Goal: Task Accomplishment & Management: Complete application form

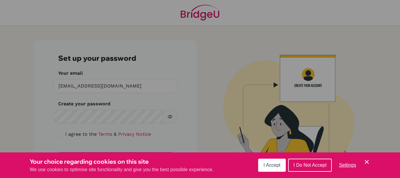
click at [76, 115] on div "Cookie Preferences" at bounding box center [200, 89] width 400 height 178
click at [213, 52] on div "Cookie Preferences" at bounding box center [200, 89] width 400 height 178
click at [269, 167] on button "I Accept" at bounding box center [272, 164] width 28 height 13
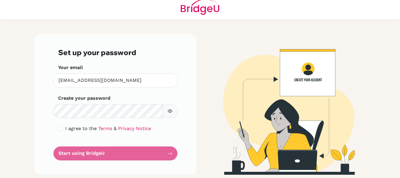
scroll to position [7, 0]
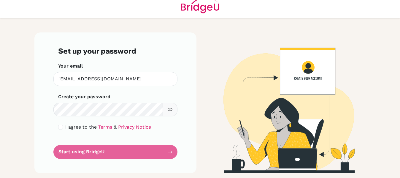
click at [74, 154] on form "Set up your password Your email [EMAIL_ADDRESS][DOMAIN_NAME] Invalid email Crea…" at bounding box center [115, 103] width 115 height 112
click at [166, 152] on form "Set up your password Your email [EMAIL_ADDRESS][DOMAIN_NAME] Invalid email Crea…" at bounding box center [115, 103] width 115 height 112
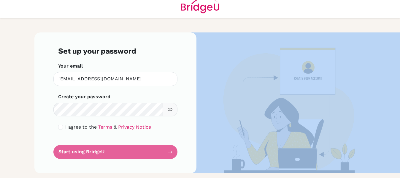
click at [166, 152] on form "Set up your password Your email [EMAIL_ADDRESS][DOMAIN_NAME] Invalid email Crea…" at bounding box center [115, 103] width 115 height 112
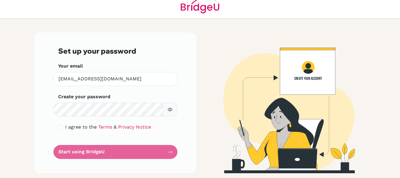
click at [78, 152] on form "Set up your password Your email [EMAIL_ADDRESS][DOMAIN_NAME] Invalid email Crea…" at bounding box center [115, 103] width 115 height 112
click at [101, 127] on link "Terms" at bounding box center [105, 127] width 14 height 6
click at [169, 109] on icon "button" at bounding box center [170, 109] width 5 height 5
click at [164, 152] on form "Set up your password Your email [EMAIL_ADDRESS][DOMAIN_NAME] Invalid email Crea…" at bounding box center [115, 103] width 115 height 112
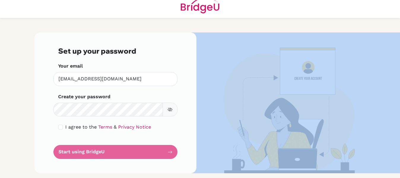
click at [164, 154] on form "Set up your password Your email [EMAIL_ADDRESS][DOMAIN_NAME] Invalid email Crea…" at bounding box center [115, 103] width 115 height 112
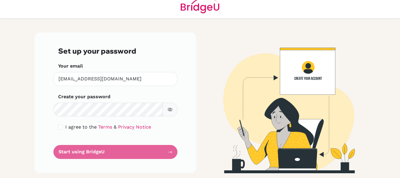
click at [164, 154] on form "Set up your password Your email [EMAIL_ADDRESS][DOMAIN_NAME] Invalid email Crea…" at bounding box center [115, 103] width 115 height 112
click at [125, 126] on link "Privacy Notice" at bounding box center [134, 127] width 33 height 6
click at [63, 151] on form "Set up your password Your email [EMAIL_ADDRESS][DOMAIN_NAME] Invalid email Crea…" at bounding box center [115, 103] width 115 height 112
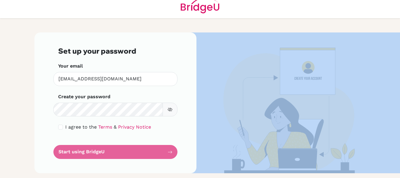
click at [63, 151] on form "Set up your password Your email [EMAIL_ADDRESS][DOMAIN_NAME] Invalid email Crea…" at bounding box center [115, 103] width 115 height 112
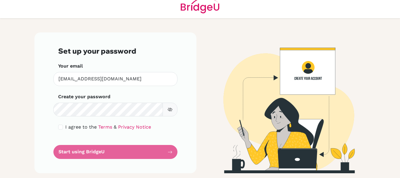
click at [62, 151] on form "Set up your password Your email [EMAIL_ADDRESS][DOMAIN_NAME] Invalid email Crea…" at bounding box center [115, 103] width 115 height 112
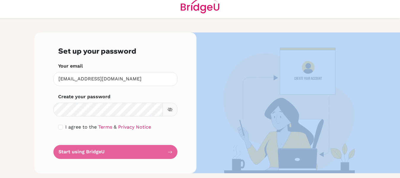
click at [62, 151] on form "Set up your password Your email [EMAIL_ADDRESS][DOMAIN_NAME] Invalid email Crea…" at bounding box center [115, 103] width 115 height 112
click at [284, 81] on img at bounding box center [285, 102] width 339 height 140
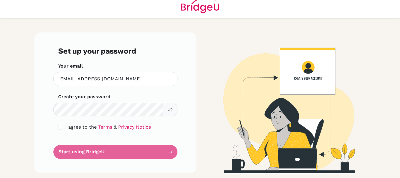
click at [168, 70] on div "Your email arjundauliya@gmail.com Invalid email" at bounding box center [115, 73] width 115 height 23
click at [287, 81] on img at bounding box center [285, 102] width 339 height 140
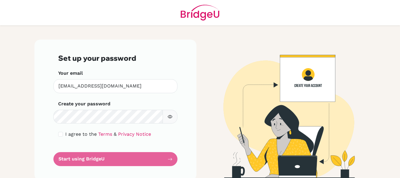
click at [307, 80] on img at bounding box center [285, 110] width 339 height 140
click at [307, 79] on img at bounding box center [285, 110] width 339 height 140
drag, startPoint x: 307, startPoint y: 79, endPoint x: 309, endPoint y: 92, distance: 12.9
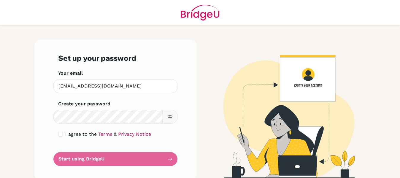
click at [309, 92] on img at bounding box center [285, 110] width 339 height 140
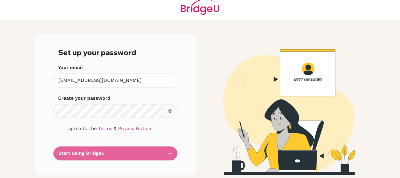
scroll to position [7, 0]
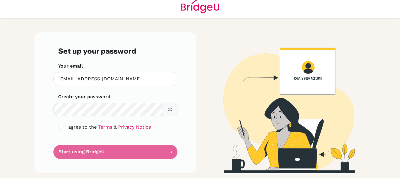
click at [306, 68] on img at bounding box center [285, 102] width 339 height 140
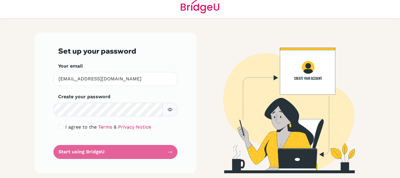
click at [306, 68] on img at bounding box center [285, 102] width 339 height 140
click at [273, 78] on img at bounding box center [285, 102] width 339 height 140
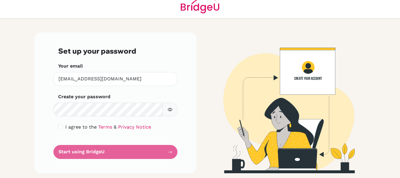
click at [273, 78] on img at bounding box center [285, 102] width 339 height 140
click at [197, 7] on img at bounding box center [200, 5] width 39 height 25
drag, startPoint x: 304, startPoint y: 67, endPoint x: 282, endPoint y: 76, distance: 23.1
click at [282, 76] on img at bounding box center [285, 102] width 339 height 140
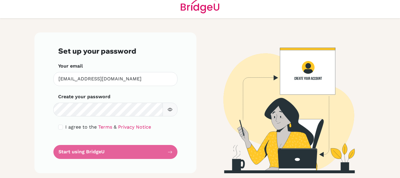
click at [282, 76] on img at bounding box center [285, 102] width 339 height 140
drag, startPoint x: 282, startPoint y: 76, endPoint x: 287, endPoint y: 78, distance: 5.7
click at [287, 78] on img at bounding box center [285, 102] width 339 height 140
click at [289, 78] on img at bounding box center [285, 102] width 339 height 140
click at [151, 154] on form "Set up your password Your email [EMAIL_ADDRESS][DOMAIN_NAME] Invalid email Crea…" at bounding box center [115, 103] width 115 height 112
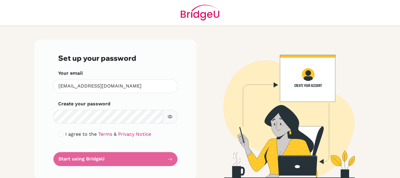
scroll to position [7, 0]
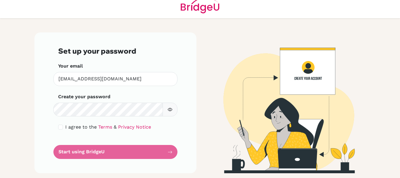
click at [165, 150] on form "Set up your password Your email arjundauliya@gmail.com Invalid email Create you…" at bounding box center [115, 103] width 115 height 112
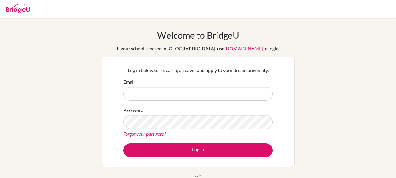
click at [224, 50] on link "app.bridge-u.com.cn" at bounding box center [243, 48] width 39 height 6
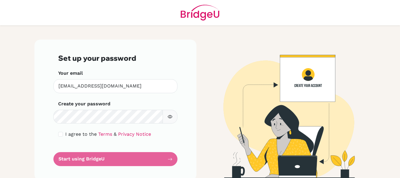
click at [34, 113] on div "Set up your password Your email [EMAIL_ADDRESS][DOMAIN_NAME] Invalid email Crea…" at bounding box center [115, 110] width 162 height 140
click at [131, 163] on form "Set up your password Your email [EMAIL_ADDRESS][DOMAIN_NAME] Invalid email Crea…" at bounding box center [115, 110] width 115 height 112
click at [131, 162] on form "Set up your password Your email [EMAIL_ADDRESS][DOMAIN_NAME] Invalid email Crea…" at bounding box center [115, 110] width 115 height 112
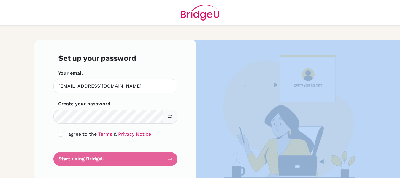
click at [131, 161] on form "Set up your password Your email [EMAIL_ADDRESS][DOMAIN_NAME] Invalid email Crea…" at bounding box center [115, 110] width 115 height 112
click at [302, 88] on img at bounding box center [285, 110] width 339 height 140
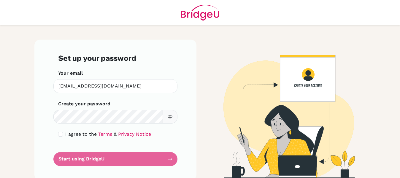
click at [163, 77] on div "Your email arjundauliya@gmail.com Invalid email" at bounding box center [115, 80] width 115 height 23
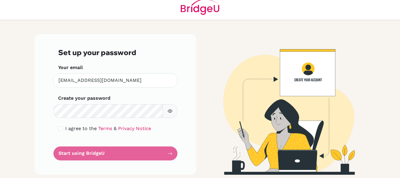
scroll to position [7, 0]
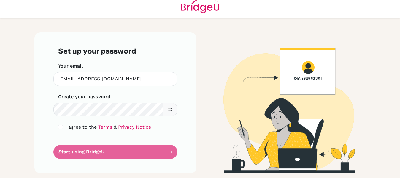
click at [168, 109] on icon "button" at bounding box center [170, 109] width 5 height 5
click at [69, 149] on form "Set up your password Your email [EMAIL_ADDRESS][DOMAIN_NAME] Invalid email Crea…" at bounding box center [115, 103] width 115 height 112
click at [71, 150] on form "Set up your password Your email arjundauliya@gmail.com Invalid email Create you…" at bounding box center [115, 103] width 115 height 112
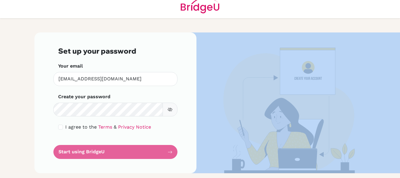
click at [71, 150] on form "Set up your password Your email arjundauliya@gmail.com Invalid email Create you…" at bounding box center [115, 103] width 115 height 112
click at [71, 149] on form "Set up your password Your email arjundauliya@gmail.com Invalid email Create you…" at bounding box center [115, 103] width 115 height 112
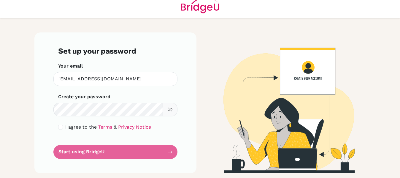
click at [246, 22] on div "Set up your password Your email [EMAIL_ADDRESS][DOMAIN_NAME] Invalid email Crea…" at bounding box center [200, 97] width 339 height 159
click at [168, 110] on icon "button" at bounding box center [170, 109] width 5 height 5
click at [107, 146] on form "Set up your password Your email arjundauliya@gmail.com Invalid email Create you…" at bounding box center [115, 103] width 115 height 112
click at [112, 154] on form "Set up your password Your email arjundauliya@gmail.com Invalid email Create you…" at bounding box center [115, 103] width 115 height 112
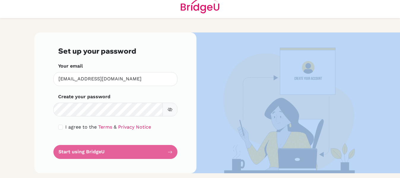
click at [112, 154] on form "Set up your password Your email arjundauliya@gmail.com Invalid email Create you…" at bounding box center [115, 103] width 115 height 112
drag, startPoint x: 9, startPoint y: 4, endPoint x: 175, endPoint y: 106, distance: 194.9
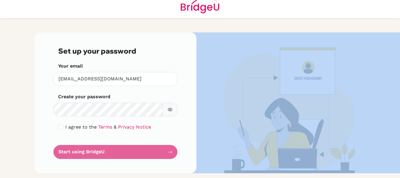
click at [175, 106] on button "button" at bounding box center [170, 109] width 15 height 14
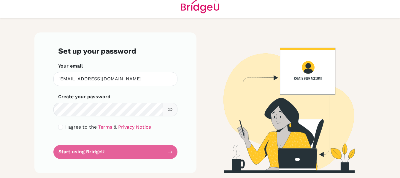
click at [166, 151] on form "Set up your password Your email arjundauliya@gmail.com Invalid email Create you…" at bounding box center [115, 103] width 115 height 112
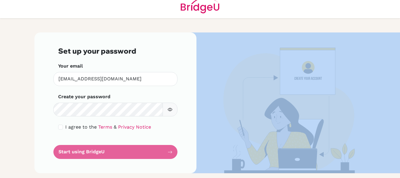
click at [166, 151] on form "Set up your password Your email arjundauliya@gmail.com Invalid email Create you…" at bounding box center [115, 103] width 115 height 112
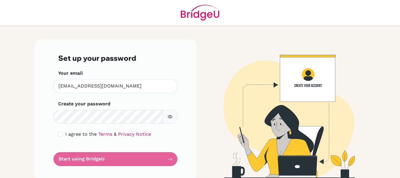
click at [3, 88] on main "Set up your password Your email arjundauliya@gmail.com Invalid email Create you…" at bounding box center [200, 89] width 400 height 178
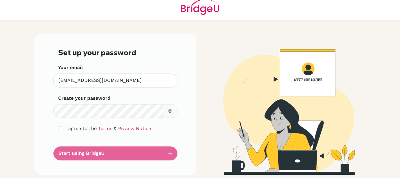
scroll to position [7, 0]
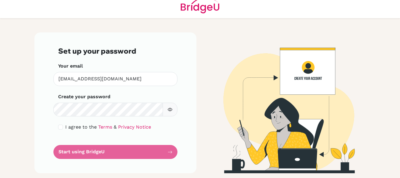
click at [113, 154] on form "Set up your password Your email arjundauliya@gmail.com Invalid email Create you…" at bounding box center [115, 103] width 115 height 112
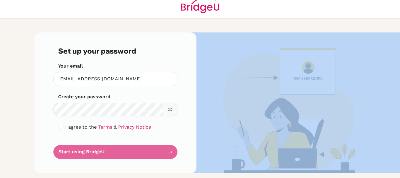
click at [113, 154] on form "Set up your password Your email arjundauliya@gmail.com Invalid email Create you…" at bounding box center [115, 103] width 115 height 112
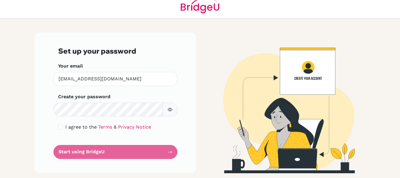
click at [8, 97] on main "Set up your password Your email arjundauliya@gmail.com Invalid email Create you…" at bounding box center [200, 89] width 400 height 178
click at [93, 153] on form "Set up your password Your email arjundauliya@gmail.com Invalid email Create you…" at bounding box center [115, 103] width 115 height 112
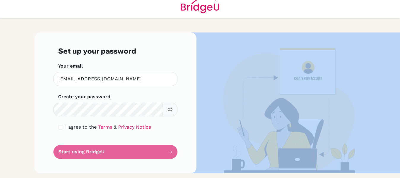
click at [93, 153] on form "Set up your password Your email arjundauliya@gmail.com Invalid email Create you…" at bounding box center [115, 103] width 115 height 112
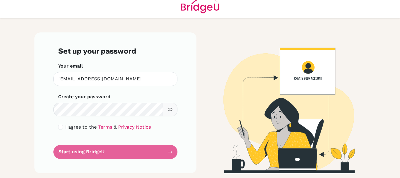
click at [8, 106] on main "Set up your password Your email arjundauliya@gmail.com Invalid email Create you…" at bounding box center [200, 89] width 400 height 178
click at [274, 78] on img at bounding box center [285, 102] width 339 height 140
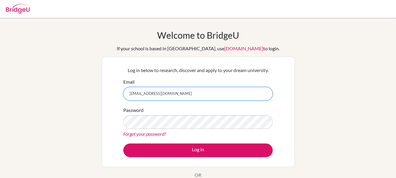
type input "[EMAIL_ADDRESS][DOMAIN_NAME]"
click at [150, 133] on link "Forgot your password?" at bounding box center [144, 134] width 43 height 6
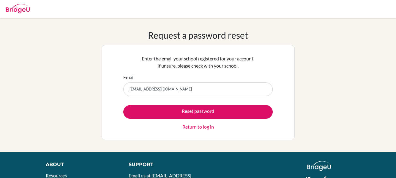
type input "[EMAIL_ADDRESS][DOMAIN_NAME]"
click at [123, 105] on button "Reset password" at bounding box center [197, 112] width 149 height 14
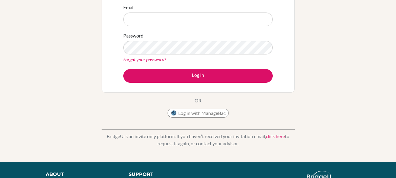
scroll to position [99, 0]
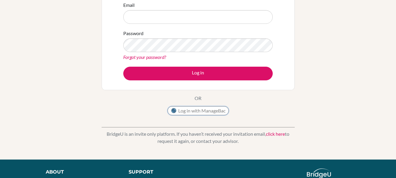
click at [189, 112] on button "Log in with ManageBac" at bounding box center [198, 110] width 61 height 9
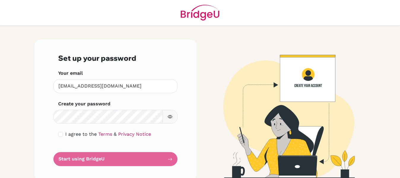
scroll to position [7, 0]
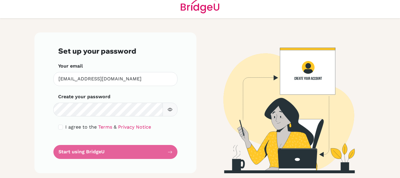
click at [167, 152] on form "Set up your password Your email [EMAIL_ADDRESS][DOMAIN_NAME] Invalid email Crea…" at bounding box center [115, 103] width 115 height 112
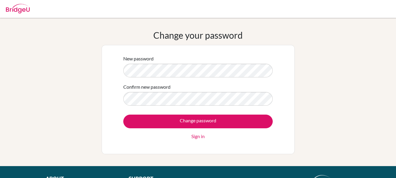
click at [93, 100] on div "Change your password New password Confirm new password Change password Sign in" at bounding box center [198, 92] width 396 height 124
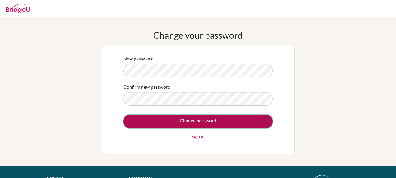
click at [138, 121] on input "Change password" at bounding box center [197, 121] width 149 height 14
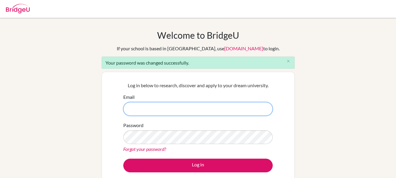
click at [150, 110] on input "Email" at bounding box center [197, 109] width 149 height 14
type input "[EMAIL_ADDRESS][DOMAIN_NAME]"
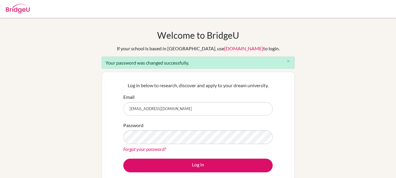
click at [331, 145] on div "Welcome to [GEOGRAPHIC_DATA] If your school is based in [GEOGRAPHIC_DATA], use …" at bounding box center [198, 134] width 396 height 209
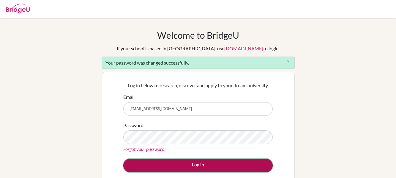
click at [216, 165] on button "Log in" at bounding box center [197, 165] width 149 height 14
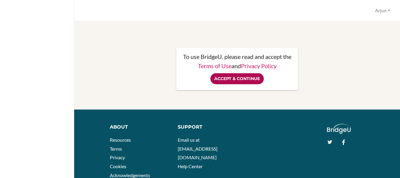
click at [252, 84] on input "Accept & Continue" at bounding box center [237, 78] width 53 height 11
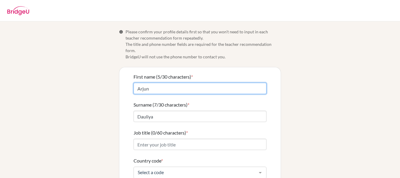
click at [157, 83] on input "Arjun" at bounding box center [200, 88] width 133 height 11
type input "[PERSON_NAME]"
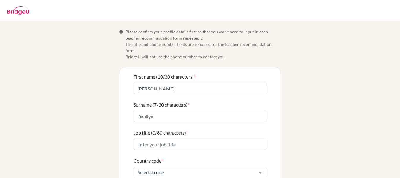
click at [70, 105] on div "Info Please confirm your profile details first so that you won’t need to input …" at bounding box center [200, 147] width 339 height 236
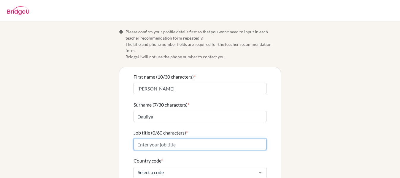
click at [146, 138] on input "Job title (0/60 characters) *" at bounding box center [200, 143] width 133 height 11
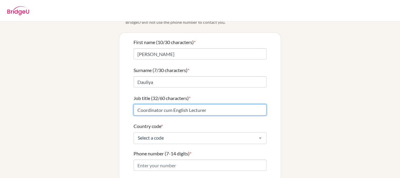
scroll to position [40, 0]
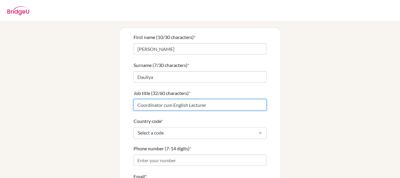
type input "Coordinator cum English Lecturer"
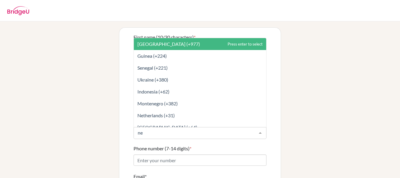
type input "nep"
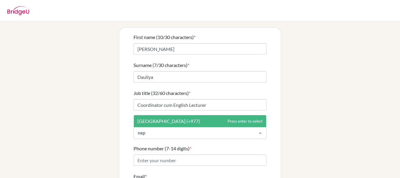
click at [160, 118] on span "Nepal (+977)" at bounding box center [169, 121] width 63 height 6
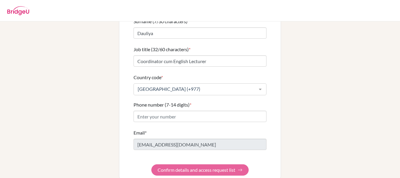
scroll to position [88, 0]
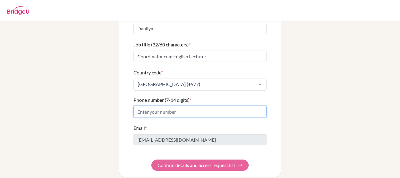
click at [146, 106] on input "Phone number (7-14 digits) *" at bounding box center [200, 111] width 133 height 11
type input "+"
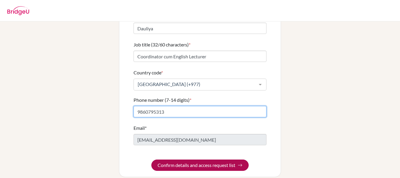
type input "9860795313"
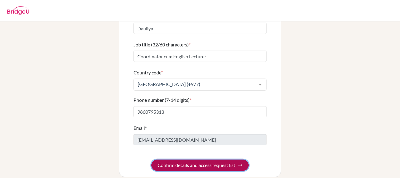
click at [178, 159] on button "Confirm details and access request list" at bounding box center [199, 164] width 97 height 11
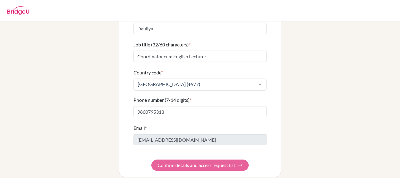
click at [222, 158] on form "First name (10/30 characters) * Arjun Babu Surname (7/30 characters) * Dauliya …" at bounding box center [200, 77] width 133 height 185
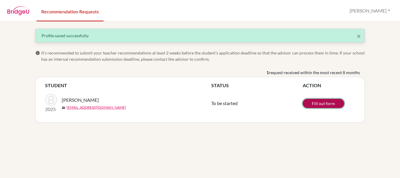
click at [319, 105] on link "Fill out form" at bounding box center [324, 103] width 42 height 9
